Goal: Navigation & Orientation: Find specific page/section

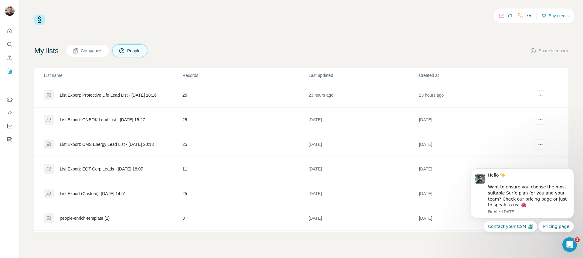
click at [321, 36] on div "71 75 Buy credits My lists Companies People Share feedback List name Records La…" at bounding box center [301, 123] width 534 height 217
click at [567, 242] on icon "Open Intercom Messenger" at bounding box center [569, 244] width 10 height 10
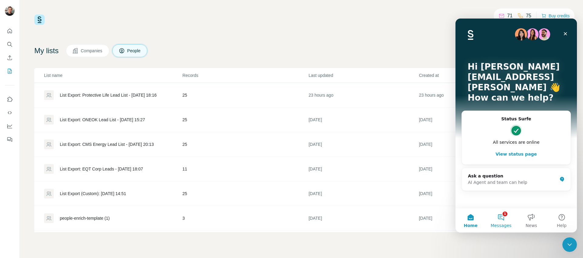
click at [494, 214] on button "1 Messages" at bounding box center [501, 220] width 30 height 24
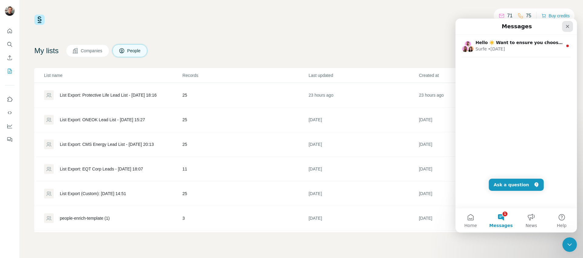
click at [569, 26] on icon "Close" at bounding box center [567, 26] width 5 height 5
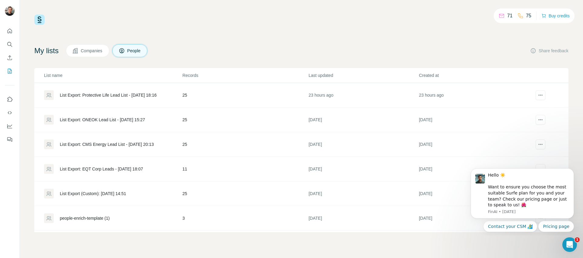
click at [333, 38] on div "71 75 Buy credits My lists Companies People Share feedback List name Records La…" at bounding box center [301, 123] width 534 height 217
click at [8, 30] on icon "Quick start" at bounding box center [10, 31] width 5 height 5
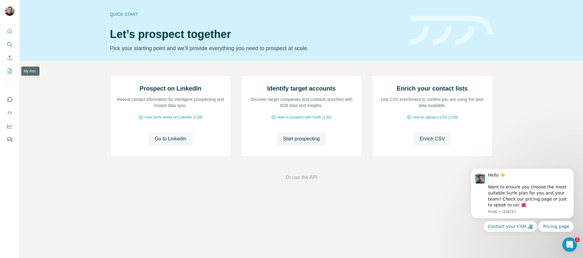
click at [7, 71] on icon "My lists" at bounding box center [10, 71] width 6 height 6
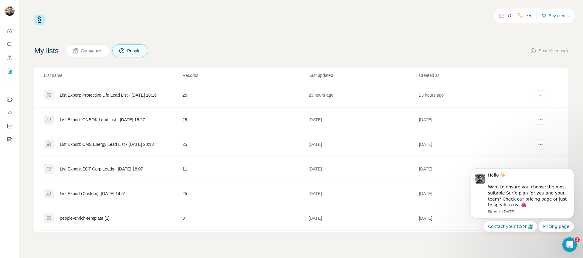
click at [147, 16] on div "70 75 Buy credits" at bounding box center [301, 20] width 534 height 10
